Goal: Task Accomplishment & Management: Complete application form

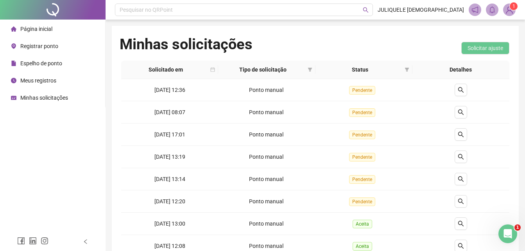
click at [40, 96] on span "Minhas solicitações" at bounding box center [44, 98] width 48 height 6
click at [464, 136] on button "button" at bounding box center [460, 134] width 13 height 13
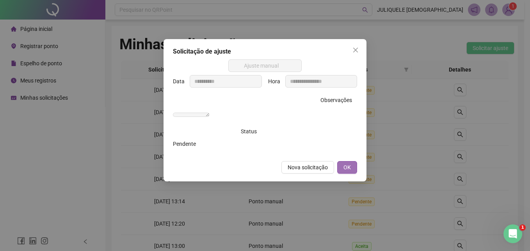
click at [355, 173] on button "OK" at bounding box center [348, 167] width 20 height 13
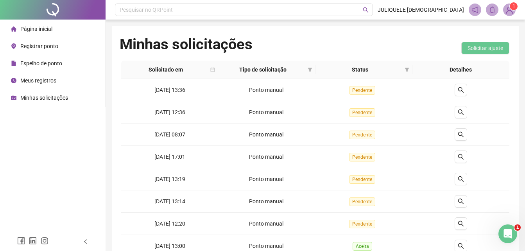
click at [45, 45] on span "Registrar ponto" at bounding box center [39, 46] width 38 height 6
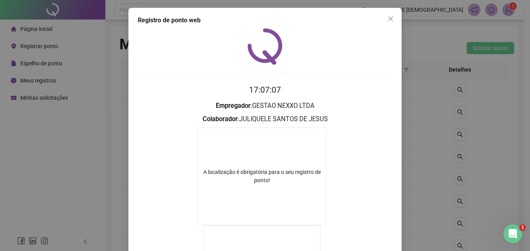
click at [328, 156] on form "A localização é obrigatória para o seu registro de ponto! A webcam é obrigatóri…" at bounding box center [265, 226] width 255 height 198
click at [388, 22] on button "Close" at bounding box center [391, 19] width 13 height 13
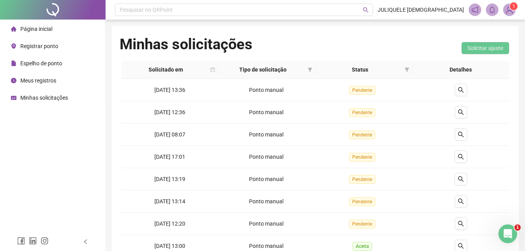
click at [36, 46] on span "Registrar ponto" at bounding box center [39, 46] width 38 height 6
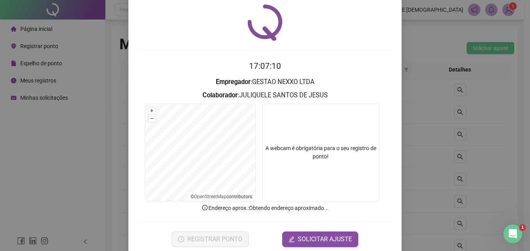
scroll to position [37, 0]
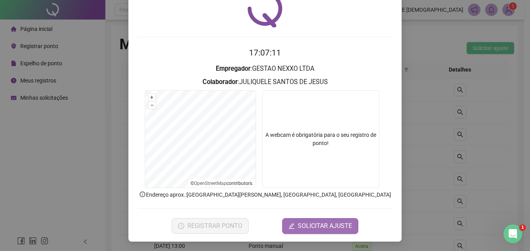
click at [318, 227] on span "SOLICITAR AJUSTE" at bounding box center [325, 225] width 54 height 9
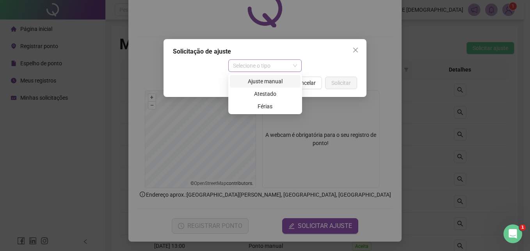
click at [273, 68] on span "Selecione o tipo" at bounding box center [265, 66] width 64 height 12
click at [268, 84] on div "Ajuste manual" at bounding box center [265, 81] width 61 height 9
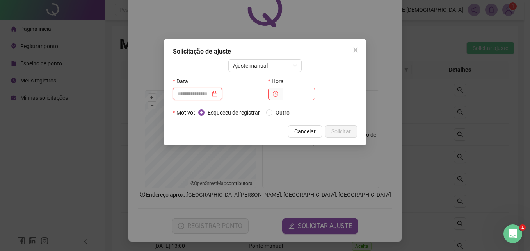
click at [199, 92] on input at bounding box center [194, 93] width 33 height 9
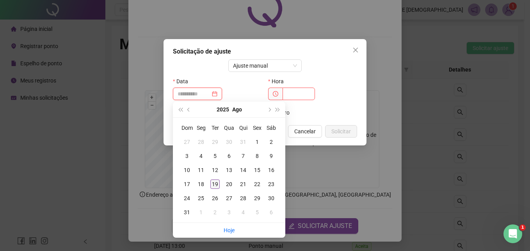
type input "**********"
drag, startPoint x: 214, startPoint y: 185, endPoint x: 271, endPoint y: 125, distance: 82.9
click at [218, 180] on div "19" at bounding box center [215, 183] width 9 height 9
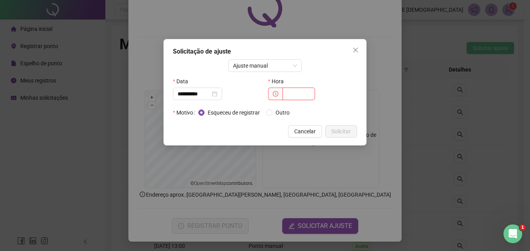
click at [300, 99] on input "text" at bounding box center [299, 94] width 32 height 13
type input "*****"
click at [284, 114] on span "Outro" at bounding box center [283, 112] width 20 height 9
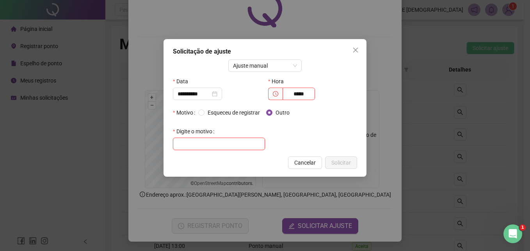
click at [225, 138] on input "text" at bounding box center [219, 144] width 92 height 13
type input "**********"
click at [353, 159] on button "Solicitar" at bounding box center [341, 162] width 32 height 13
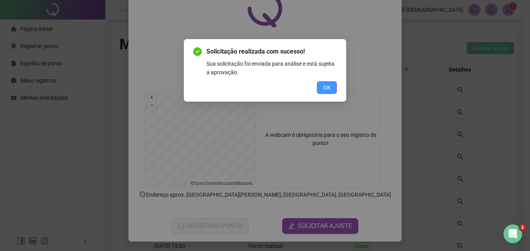
click at [331, 86] on button "OK" at bounding box center [327, 87] width 20 height 13
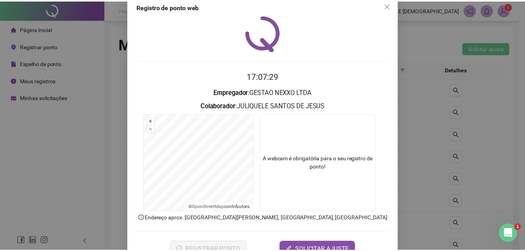
scroll to position [0, 0]
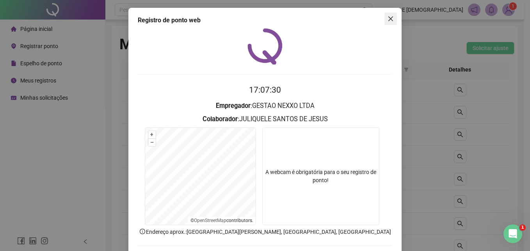
click at [385, 19] on span "Close" at bounding box center [391, 19] width 13 height 6
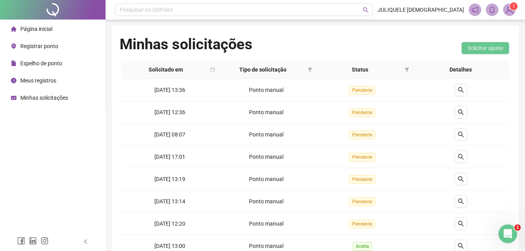
click at [45, 98] on span "Minhas solicitações" at bounding box center [44, 98] width 48 height 6
click at [512, 10] on span "1" at bounding box center [513, 6] width 3 height 8
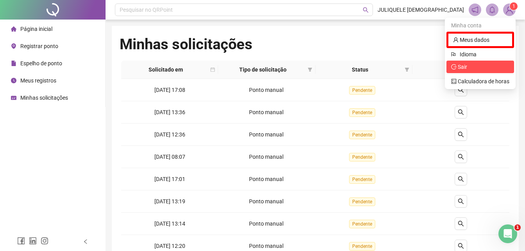
click at [474, 64] on span "Sair" at bounding box center [480, 67] width 58 height 9
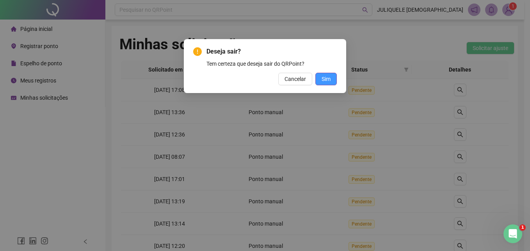
click at [320, 77] on button "Sim" at bounding box center [326, 79] width 21 height 13
